Goal: Task Accomplishment & Management: Complete application form

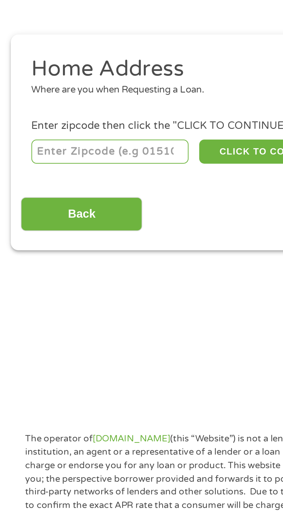
click at [48, 128] on input "number" at bounding box center [46, 128] width 64 height 10
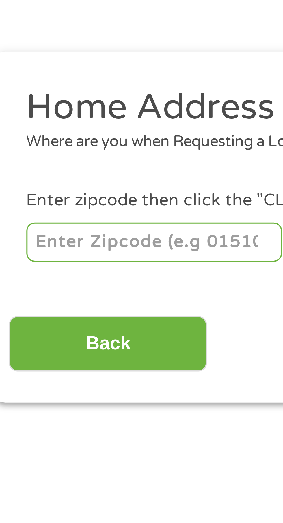
type input "95307"
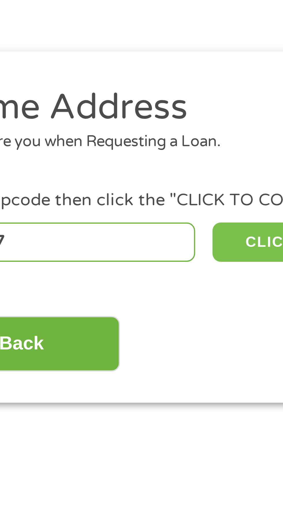
click at [93, 128] on button "CLICK TO CONTINUE" at bounding box center [110, 128] width 56 height 10
type input "95307"
type input "Ceres"
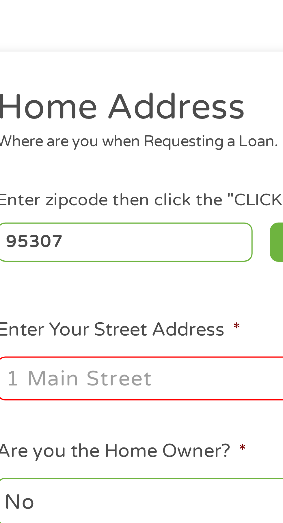
click at [59, 164] on input "Enter Your Street Address *" at bounding box center [76, 161] width 124 height 11
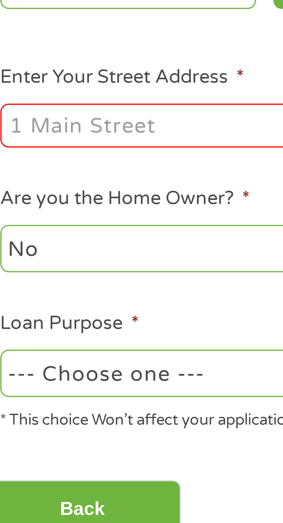
type input "[STREET_ADDRESS]"
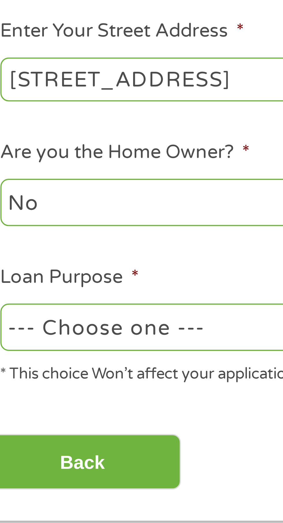
click at [61, 226] on select "--- Choose one --- Pay Bills Debt Consolidation Home Improvement Major Purchase…" at bounding box center [76, 224] width 124 height 12
select select "shorttermcash"
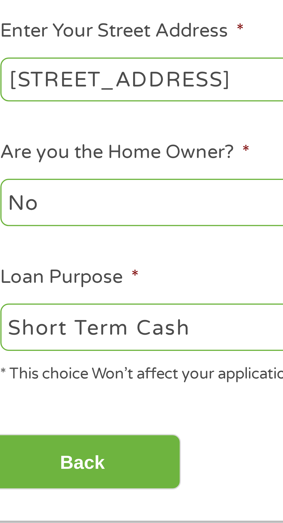
click at [14, 218] on select "--- Choose one --- Pay Bills Debt Consolidation Home Improvement Major Purchase…" at bounding box center [76, 224] width 124 height 12
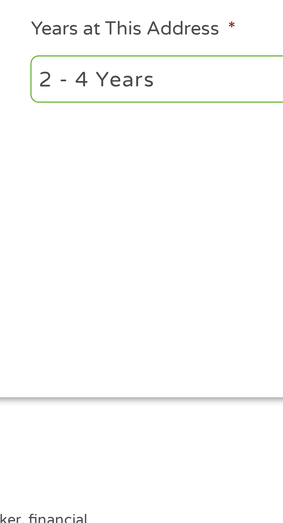
click at [184, 192] on select "1 Year or less 1 - 2 Years 2 - 4 Years Over 4 Years" at bounding box center [207, 193] width 124 height 12
select select "60months"
click at [145, 187] on select "1 Year or less 1 - 2 Years 2 - 4 Years Over 4 Years" at bounding box center [207, 193] width 124 height 12
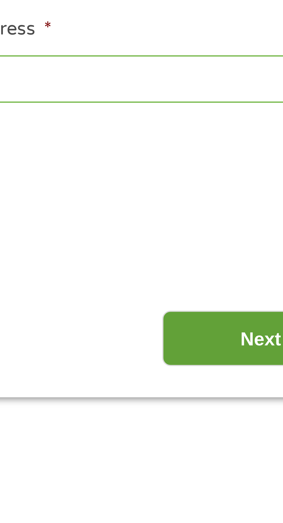
click at [244, 259] on input "Next" at bounding box center [248, 257] width 49 height 14
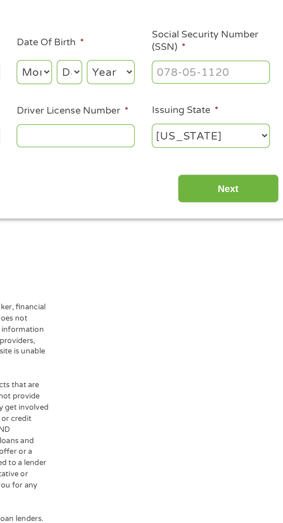
scroll to position [3, 0]
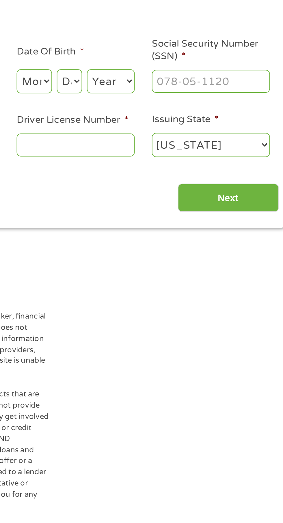
click at [182, 160] on input "Driver License Number *" at bounding box center [174, 157] width 58 height 11
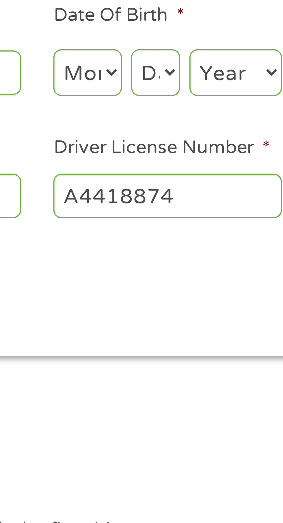
type input "A4418874"
click at [154, 128] on select "Month 1 2 3 4 5 6 7 8 9 10 11 12" at bounding box center [153, 127] width 17 height 12
select select "7"
click at [145, 121] on select "Month 1 2 3 4 5 6 7 8 9 10 11 12" at bounding box center [153, 127] width 17 height 12
click at [173, 126] on select "Day 1 2 3 4 5 6 7 8 9 10 11 12 13 14 15 16 17 18 19 20 21 22 23 24 25 26 27 28 …" at bounding box center [171, 127] width 12 height 12
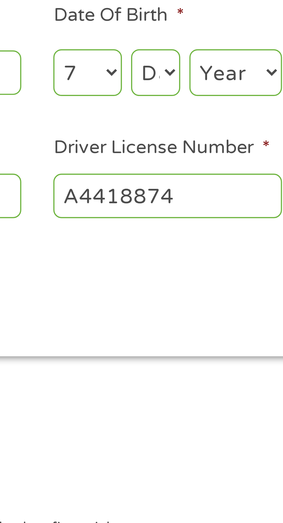
select select "28"
click at [165, 121] on select "Day 1 2 3 4 5 6 7 8 9 10 11 12 13 14 15 16 17 18 19 20 21 22 23 24 25 26 27 28 …" at bounding box center [171, 127] width 12 height 12
click at [192, 127] on select "Year [DATE] 2006 2005 2004 2003 2002 2001 2000 1999 1998 1997 1996 1995 1994 19…" at bounding box center [191, 127] width 23 height 12
select select "1972"
click at [180, 121] on select "Year [DATE] 2006 2005 2004 2003 2002 2001 2000 1999 1998 1997 1996 1995 1994 19…" at bounding box center [191, 127] width 23 height 12
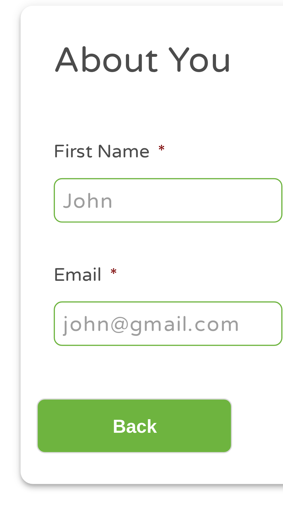
click at [44, 128] on input "First Name *" at bounding box center [43, 126] width 58 height 11
type input "[PERSON_NAME]"
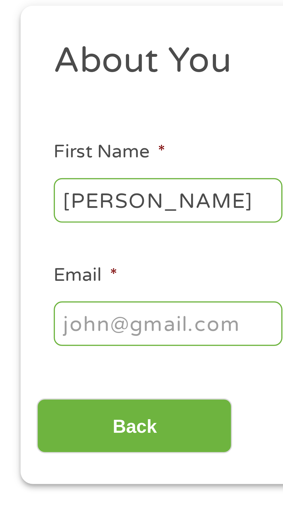
type input "[PERSON_NAME]"
type input "[EMAIL_ADDRESS][DOMAIN_NAME]"
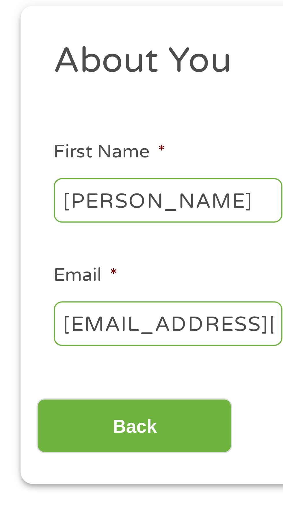
type input "[PHONE_NUMBER]"
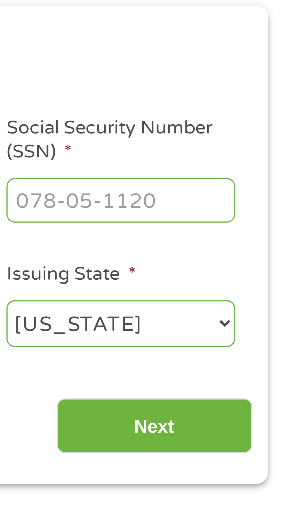
click at [253, 128] on input "Social Security Number (SSN) *" at bounding box center [240, 126] width 58 height 11
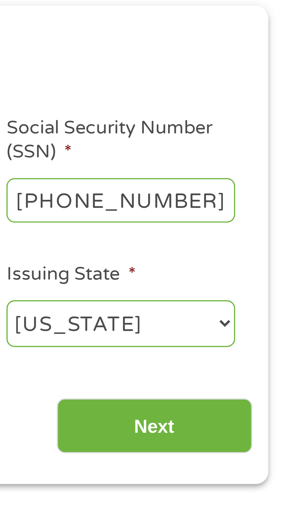
type input "561-19-6149"
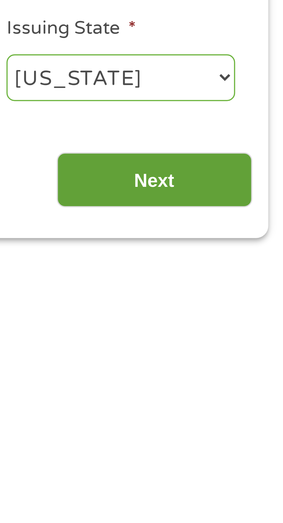
click at [260, 184] on input "Next" at bounding box center [248, 184] width 49 height 14
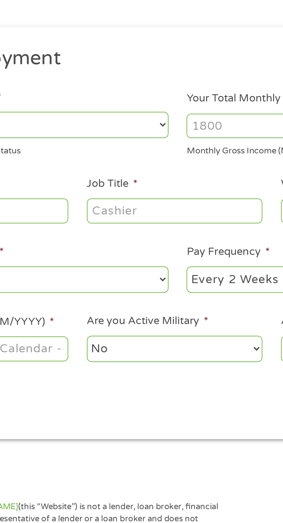
click at [138, 252] on div "Back Next" at bounding box center [141, 246] width 264 height 18
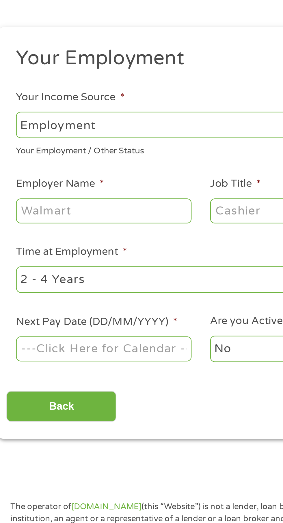
click at [100, 123] on select "--- Choose one --- Employment [DEMOGRAPHIC_DATA] Benefits" at bounding box center [76, 122] width 124 height 12
select select "benefits"
click at [14, 116] on select "--- Choose one --- Employment [DEMOGRAPHIC_DATA] Benefits" at bounding box center [76, 122] width 124 height 12
type input "Other"
type input "[PHONE_NUMBER]"
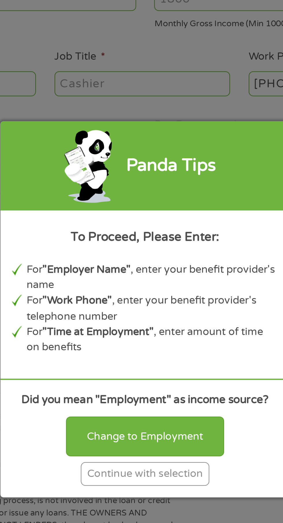
click at [158, 341] on div "Continue with selection" at bounding box center [142, 335] width 58 height 11
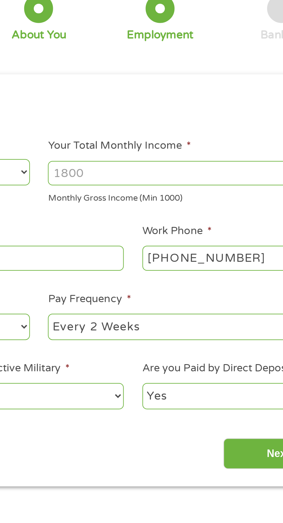
click at [215, 124] on input "Your Total Monthly Income *" at bounding box center [207, 122] width 124 height 11
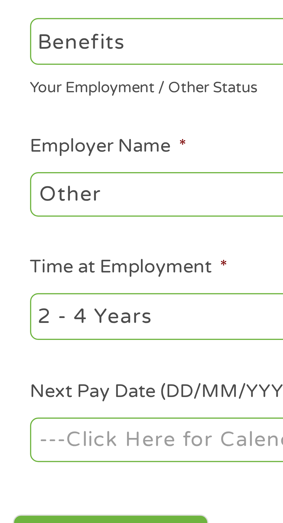
type input "3000"
click at [52, 160] on input "Other" at bounding box center [53, 160] width 79 height 11
type input "O"
type input "Ssi"
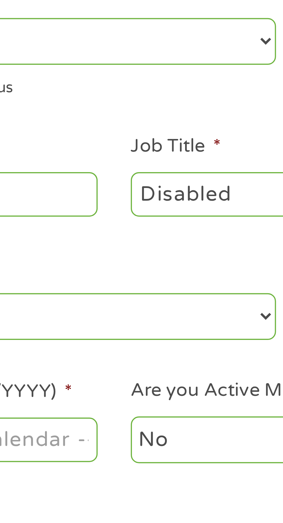
type input "Disabled"
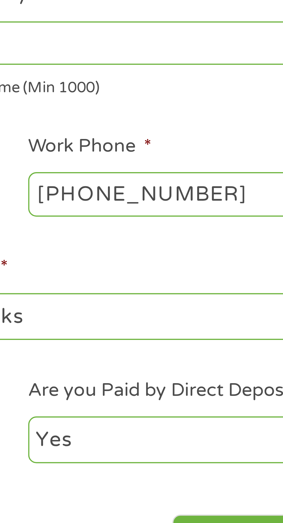
click at [242, 160] on input "[PHONE_NUMBER]" at bounding box center [227, 160] width 79 height 11
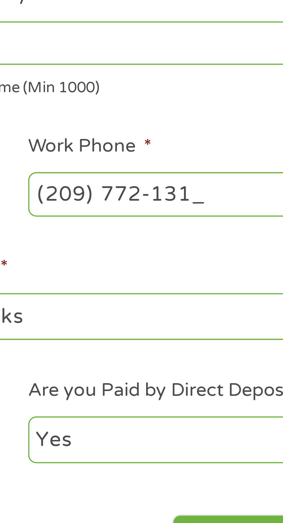
type input "[PHONE_NUMBER]"
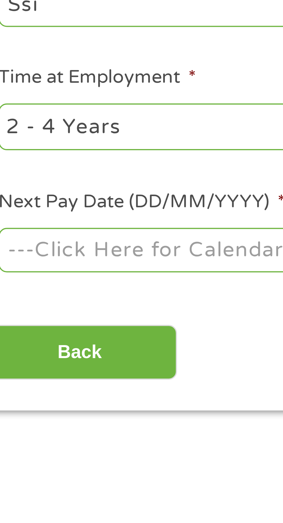
click at [65, 191] on select "--- Choose one --- 1 Year or less 1 - 2 Years 2 - 4 Years Over 4 Years" at bounding box center [76, 191] width 124 height 12
select select "60months"
click at [14, 185] on select "--- Choose one --- 1 Year or less 1 - 2 Years 2 - 4 Years Over 4 Years" at bounding box center [76, 191] width 124 height 12
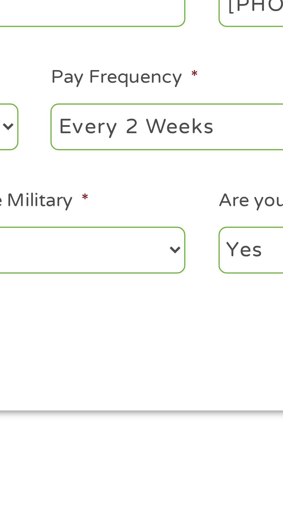
click at [193, 191] on select "--- Choose one --- Every 2 Weeks Every Week Monthly Semi-Monthly" at bounding box center [207, 191] width 124 height 12
select select "semimonthly"
click at [145, 185] on select "--- Choose one --- Every 2 Weeks Every Week Monthly Semi-Monthly" at bounding box center [207, 191] width 124 height 12
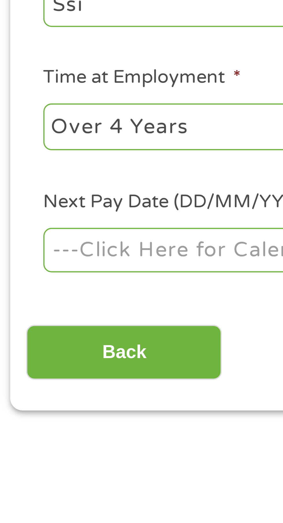
click at [59, 222] on body "Home Get Loan Offer How it works FAQs Blog Cash Loans Quick Loans Online Loans …" at bounding box center [141, 436] width 283 height 879
click at [58, 222] on input "Next Pay Date (DD/MM/YYYY) *" at bounding box center [53, 222] width 79 height 11
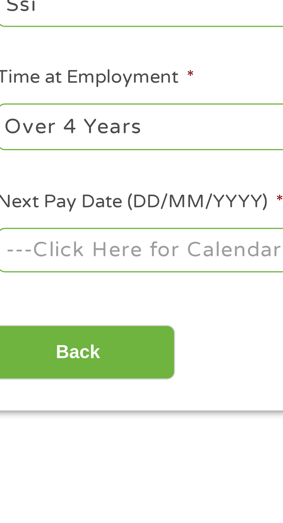
click at [70, 223] on body "Home Get Loan Offer How it works FAQs Blog Cash Loans Quick Loans Online Loans …" at bounding box center [141, 436] width 283 height 879
click at [70, 224] on input "Next Pay Date (DD/MM/YYYY) *" at bounding box center [53, 222] width 79 height 11
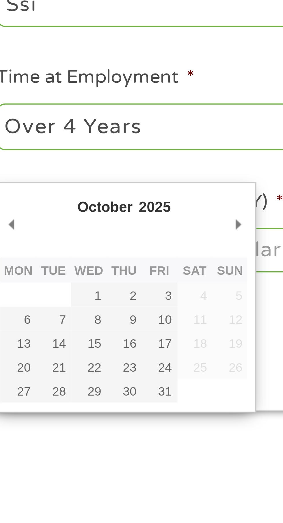
type input "[DATE]"
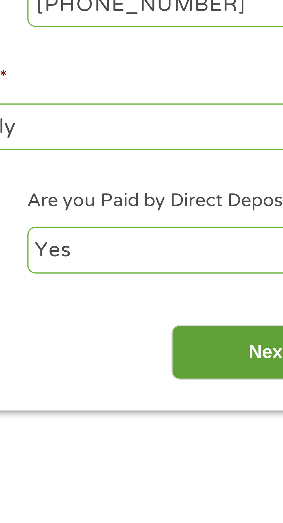
click at [239, 249] on input "Next" at bounding box center [248, 248] width 49 height 14
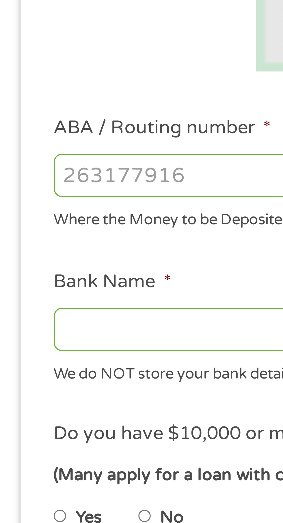
click at [52, 202] on input "ABA / Routing number *" at bounding box center [76, 203] width 124 height 11
type input "124303162"
type input "GOBANK A DIVISION OF GREEN DOT BANK"
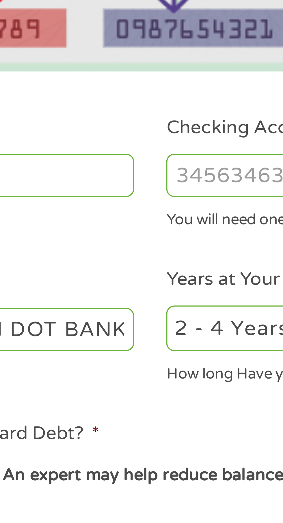
type input "124303162"
click at [162, 204] on input "Checking Account Number *" at bounding box center [207, 203] width 124 height 11
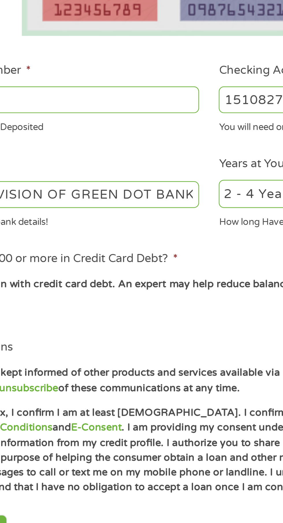
scroll to position [3, 0]
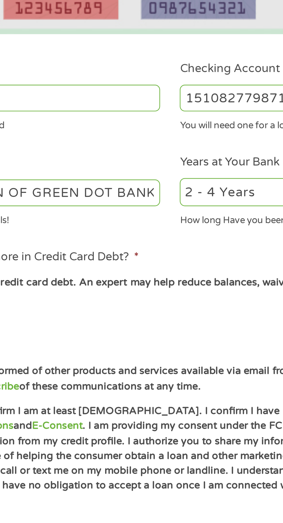
type input "15108277987187"
click at [175, 241] on select "2 - 4 Years 6 - 12 Months 1 - 2 Years Over 4 Years" at bounding box center [207, 242] width 124 height 12
click at [145, 236] on select "2 - 4 Years 6 - 12 Months 1 - 2 Years Over 4 Years" at bounding box center [207, 242] width 124 height 12
click at [173, 244] on select "2 - 4 Years 6 - 12 Months 1 - 2 Years Over 4 Years" at bounding box center [207, 242] width 124 height 12
select select "48months"
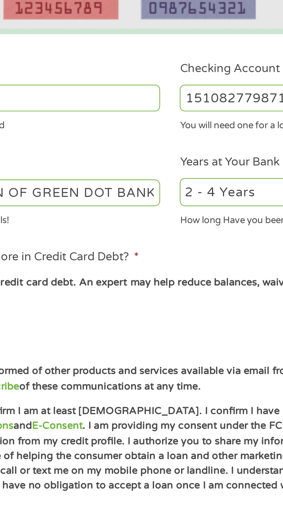
click at [145, 236] on select "2 - 4 Years 6 - 12 Months 1 - 2 Years Over 4 Years" at bounding box center [207, 242] width 124 height 12
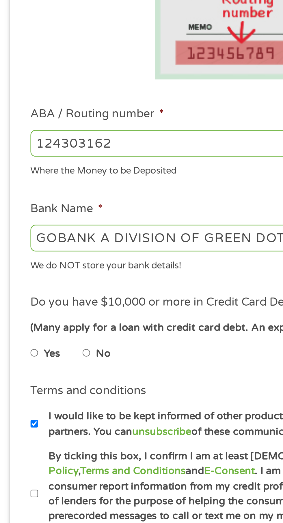
click at [38, 289] on input "No" at bounding box center [36, 289] width 3 height 9
radio input "true"
click at [18, 348] on label "By ticking this box, I confirm I am at least [DEMOGRAPHIC_DATA]. I confirm I ha…" at bounding box center [144, 347] width 255 height 37
click at [17, 348] on input "By ticking this box, I confirm I am at least [DEMOGRAPHIC_DATA]. I confirm I ha…" at bounding box center [15, 347] width 3 height 9
checkbox input "true"
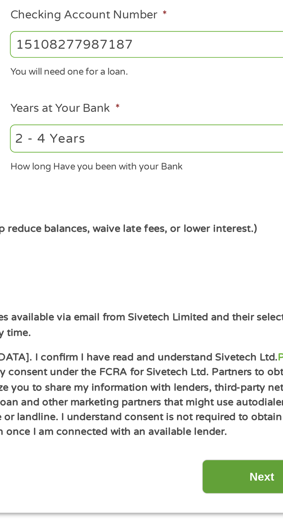
click at [240, 382] on input "Next" at bounding box center [248, 381] width 49 height 14
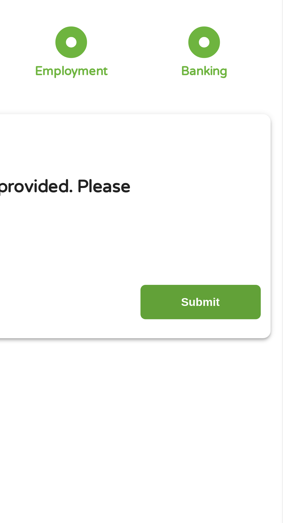
click at [250, 155] on input "Submit" at bounding box center [248, 155] width 49 height 14
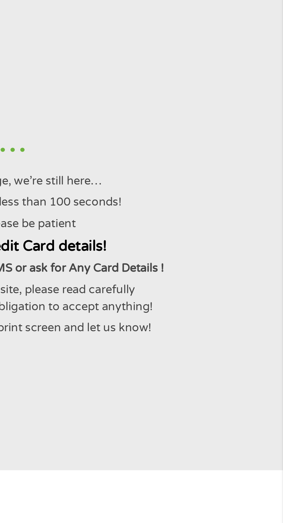
scroll to position [0, 0]
